Goal: Task Accomplishment & Management: Use online tool/utility

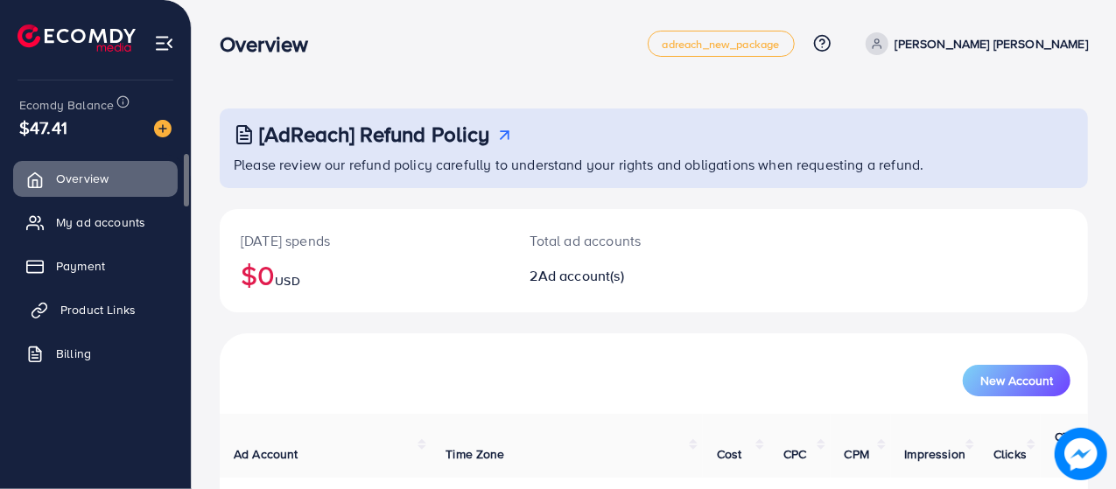
click at [62, 311] on span "Product Links" at bounding box center [97, 310] width 75 height 18
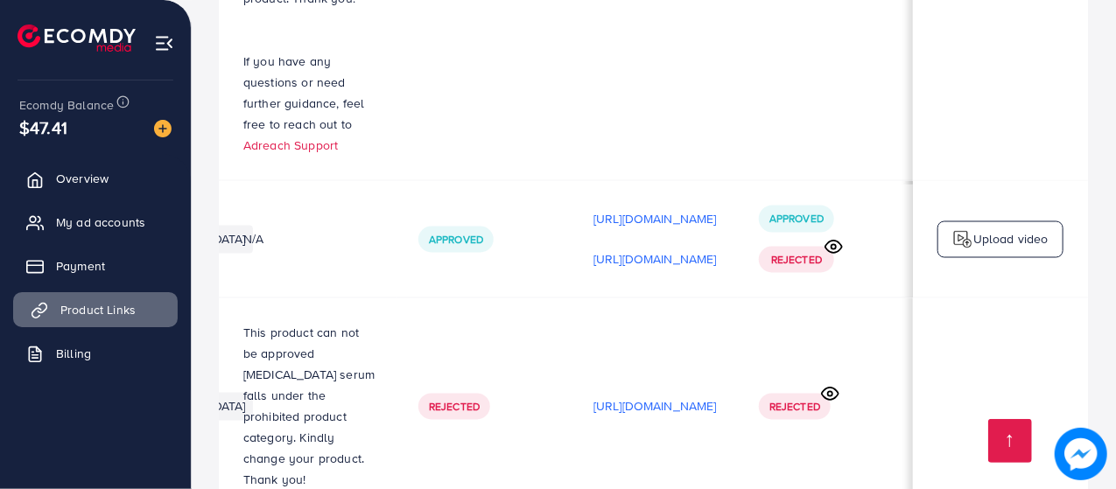
scroll to position [0, 518]
click at [673, 409] on p "[URL][DOMAIN_NAME]" at bounding box center [655, 406] width 123 height 21
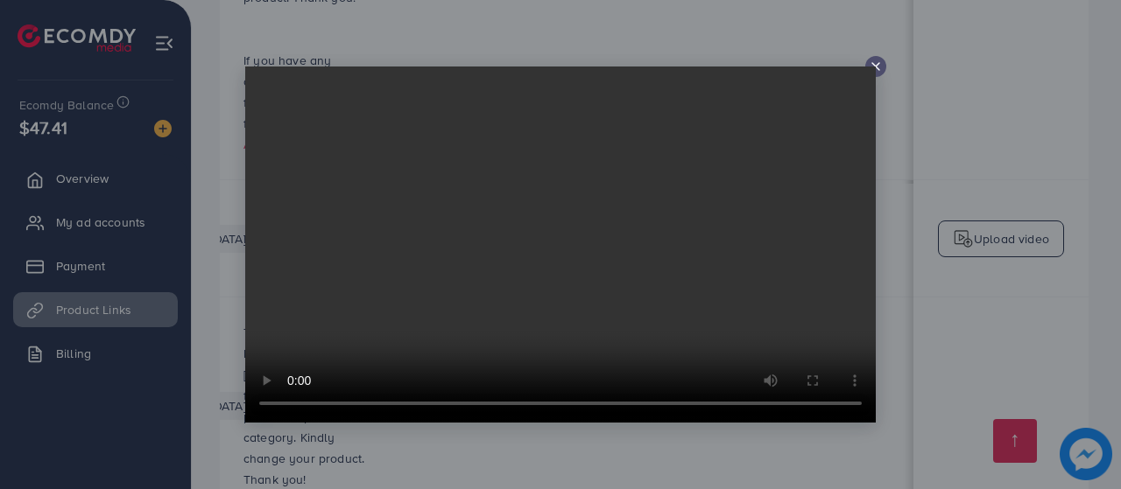
click at [876, 67] on line at bounding box center [875, 66] width 7 height 7
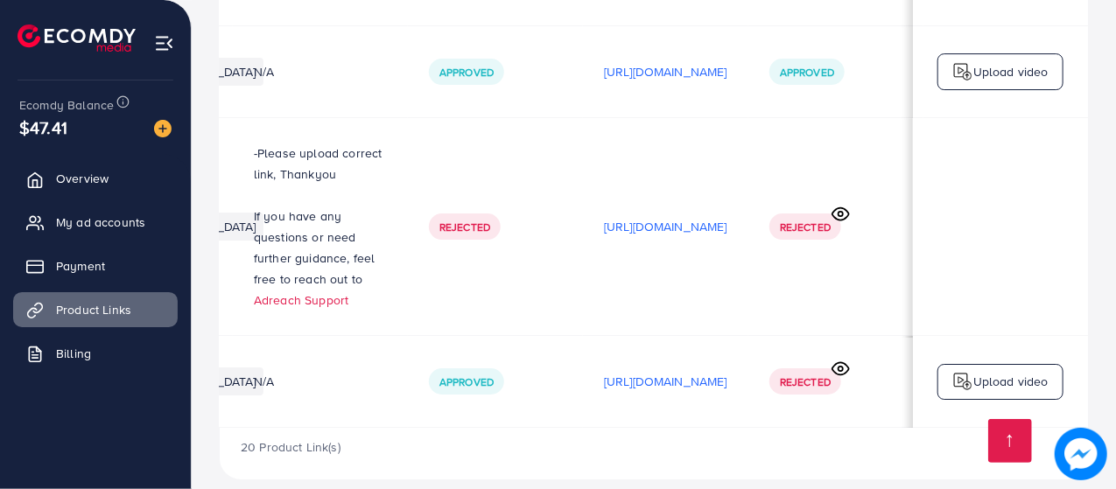
scroll to position [0, 518]
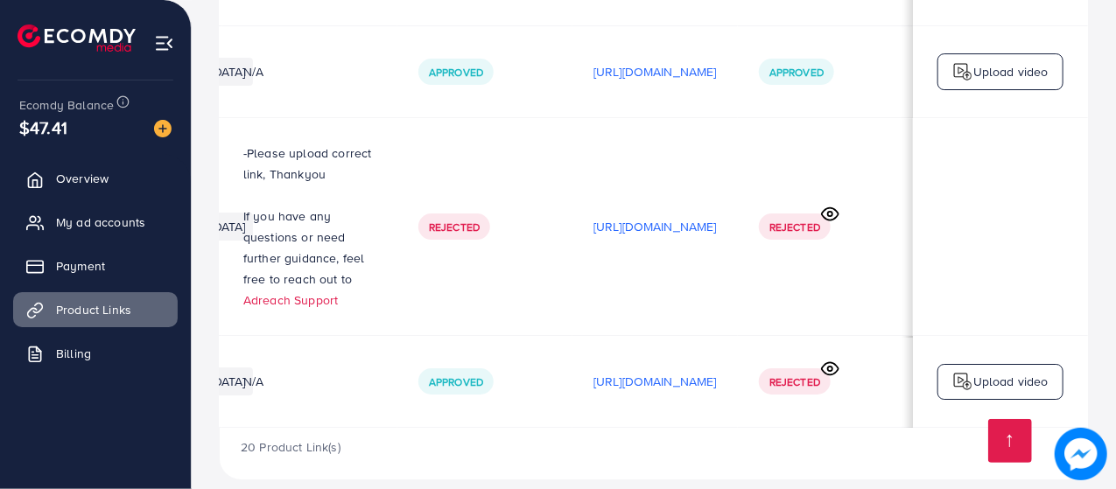
click at [1004, 371] on p "Upload video" at bounding box center [1011, 381] width 75 height 21
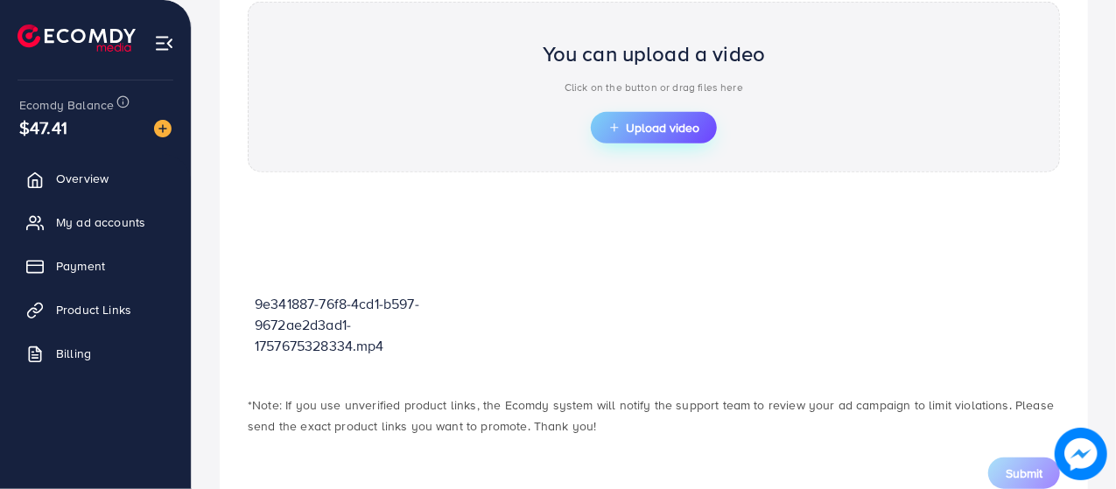
click at [640, 122] on span "Upload video" at bounding box center [654, 128] width 91 height 12
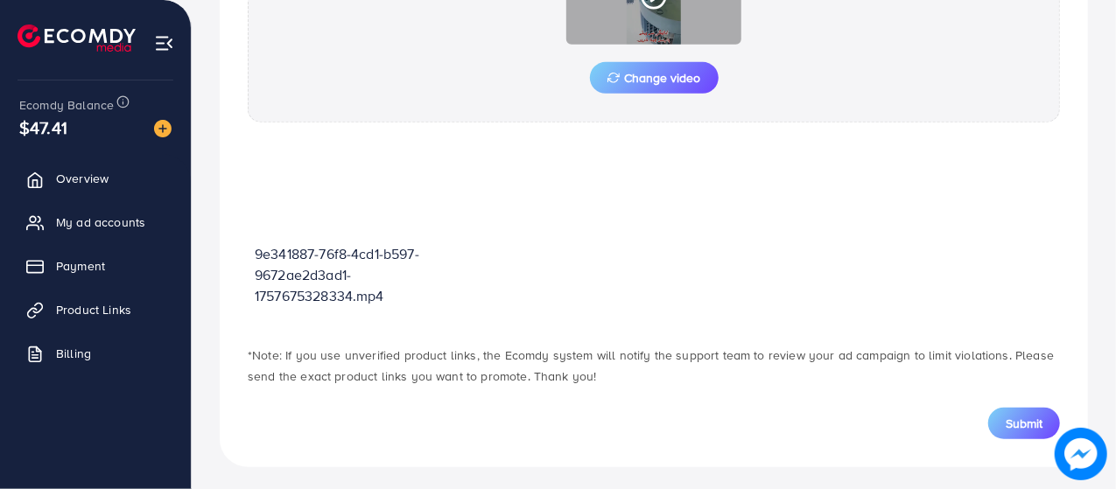
scroll to position [713, 0]
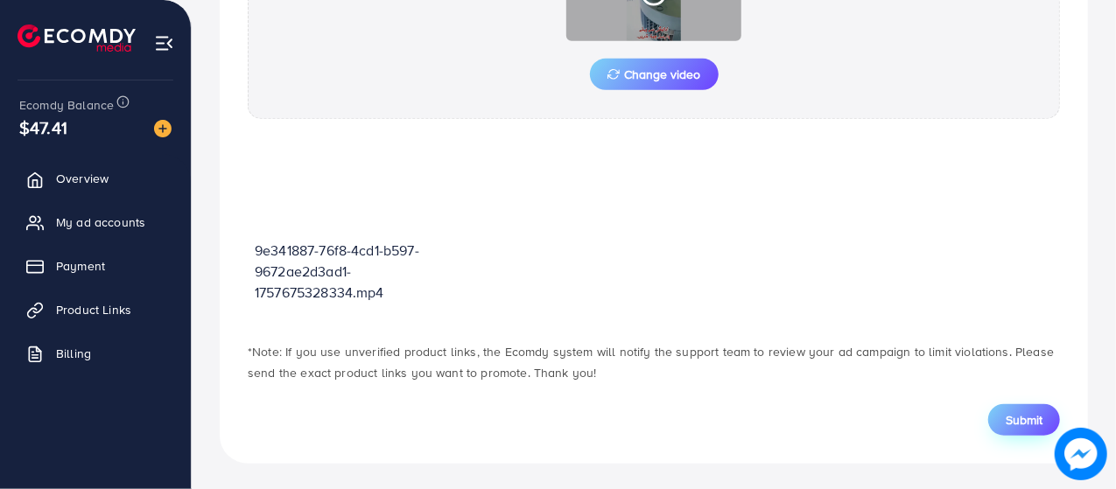
click at [1028, 422] on span "Submit" at bounding box center [1024, 421] width 37 height 18
